Goal: Task Accomplishment & Management: Use online tool/utility

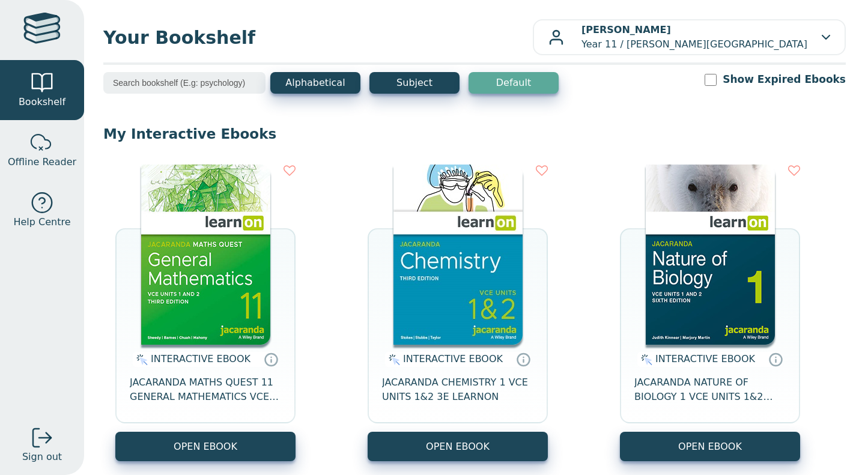
click at [257, 413] on div "INTERACTIVE EBOOK JACARANDA MATHS QUEST 11 GENERAL MATHEMATICS VCE UNITS 1&2 3E…" at bounding box center [205, 388] width 180 height 87
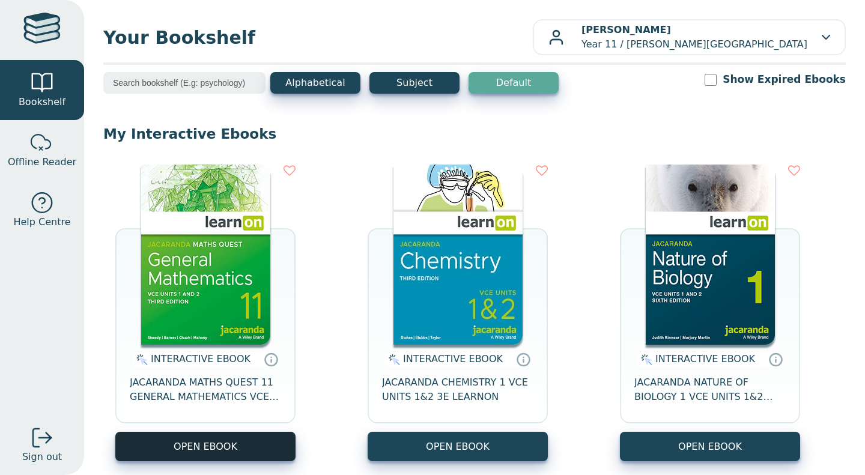
click at [242, 434] on button "OPEN EBOOK" at bounding box center [205, 446] width 180 height 29
click at [196, 451] on button "OPEN EBOOK" at bounding box center [205, 446] width 180 height 29
click at [219, 450] on button "OPEN EBOOK" at bounding box center [205, 446] width 180 height 29
click at [197, 436] on button "OPEN EBOOK" at bounding box center [205, 446] width 180 height 29
